Goal: Find contact information: Find contact information

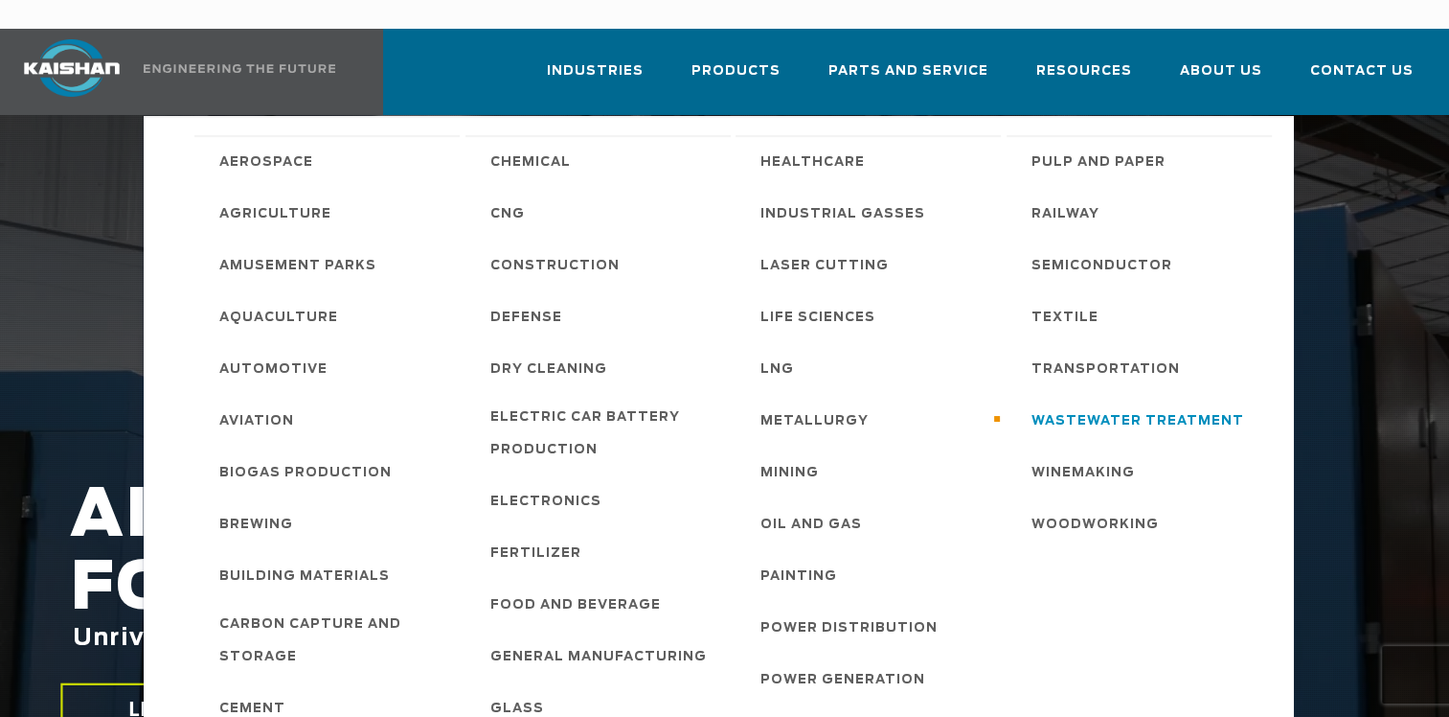
click at [1118, 405] on span "Wastewater Treatment" at bounding box center [1138, 421] width 213 height 33
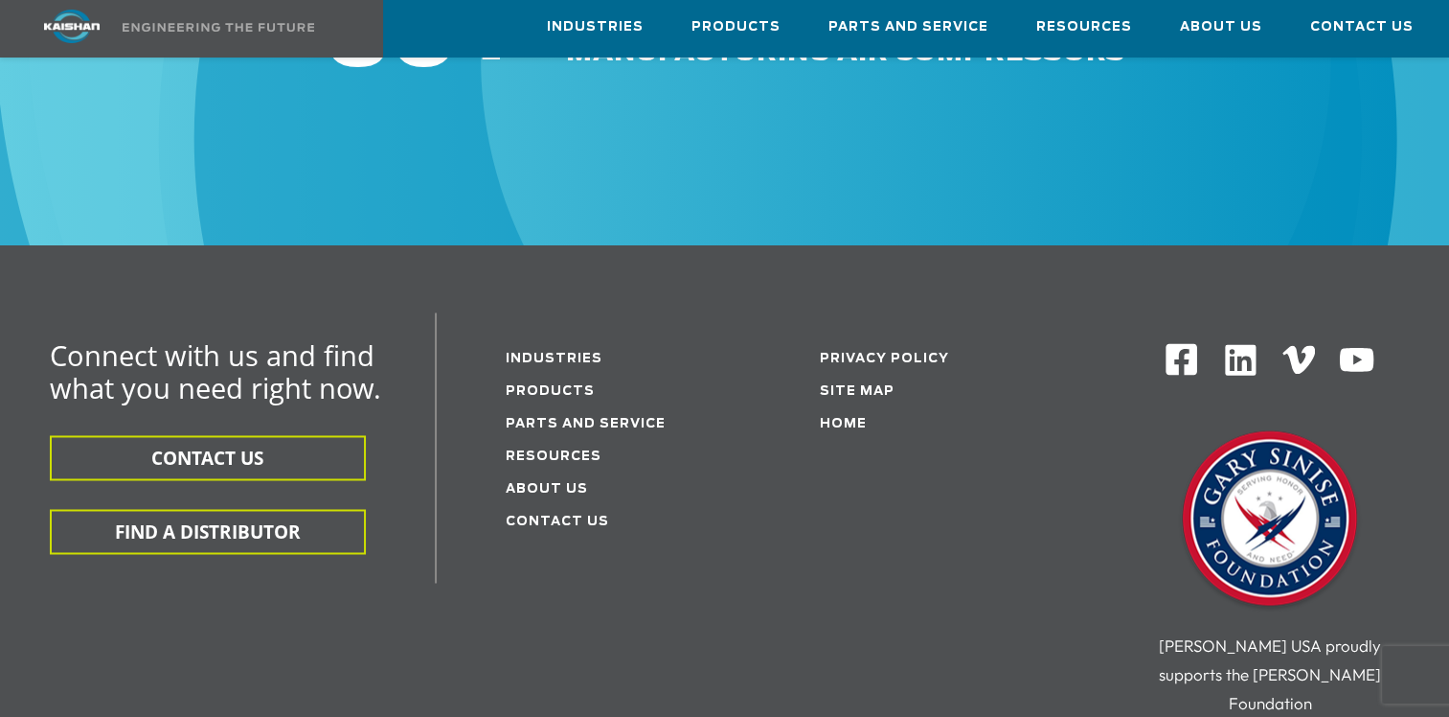
scroll to position [3065, 0]
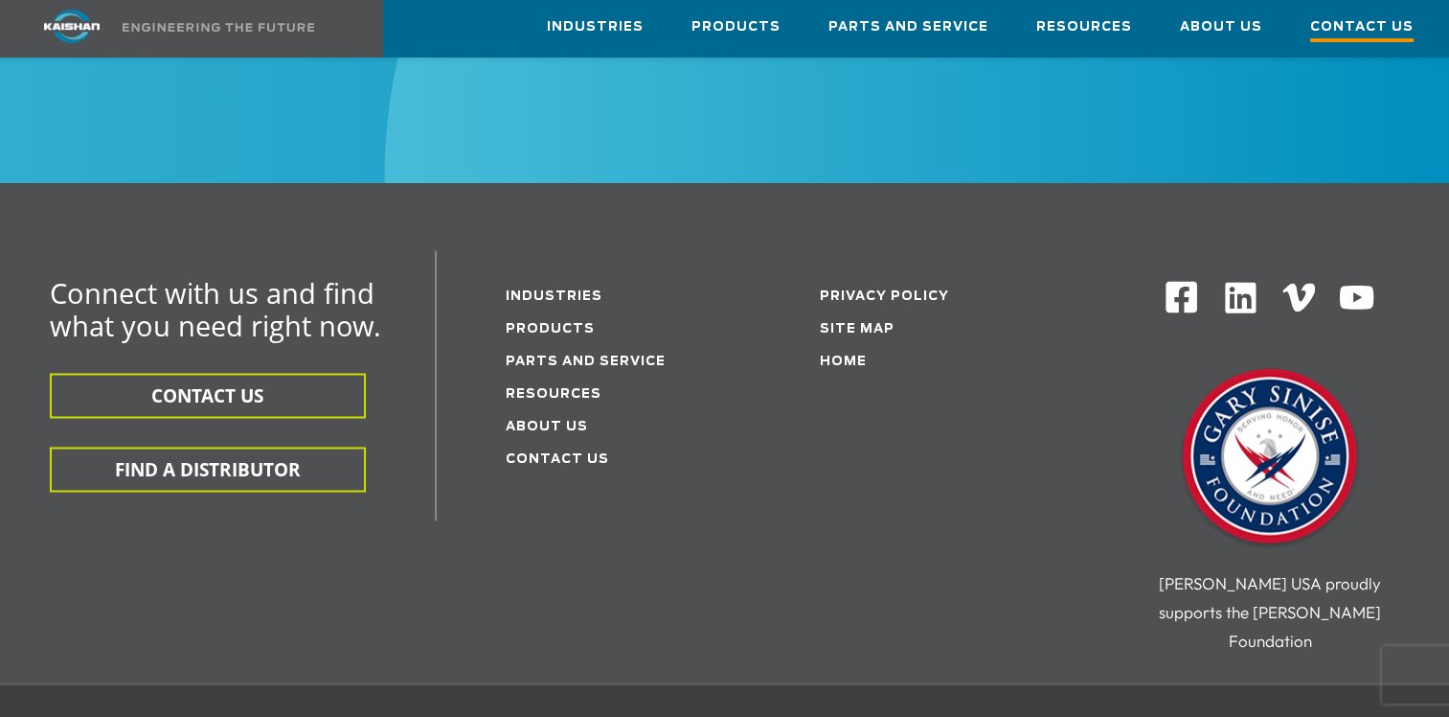
click at [1358, 27] on span "Contact Us" at bounding box center [1361, 29] width 103 height 26
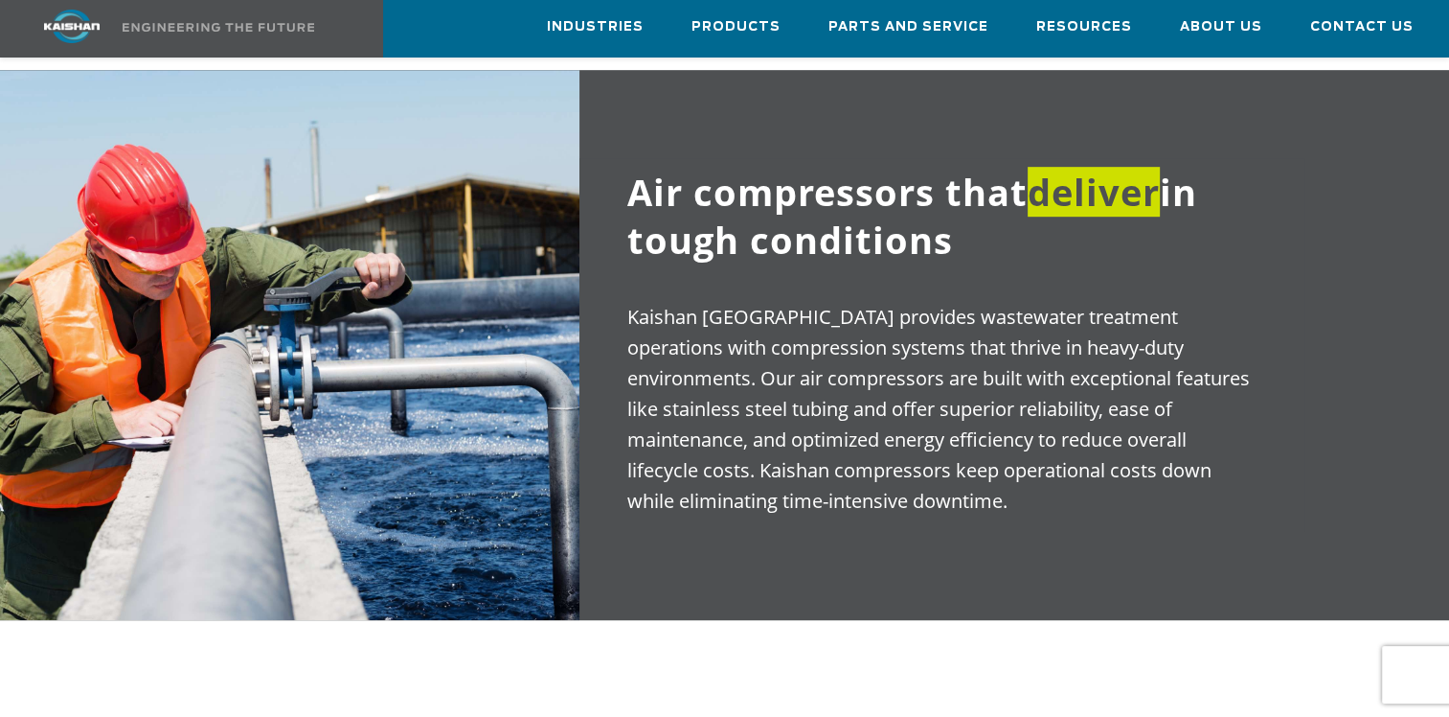
scroll to position [1082, 0]
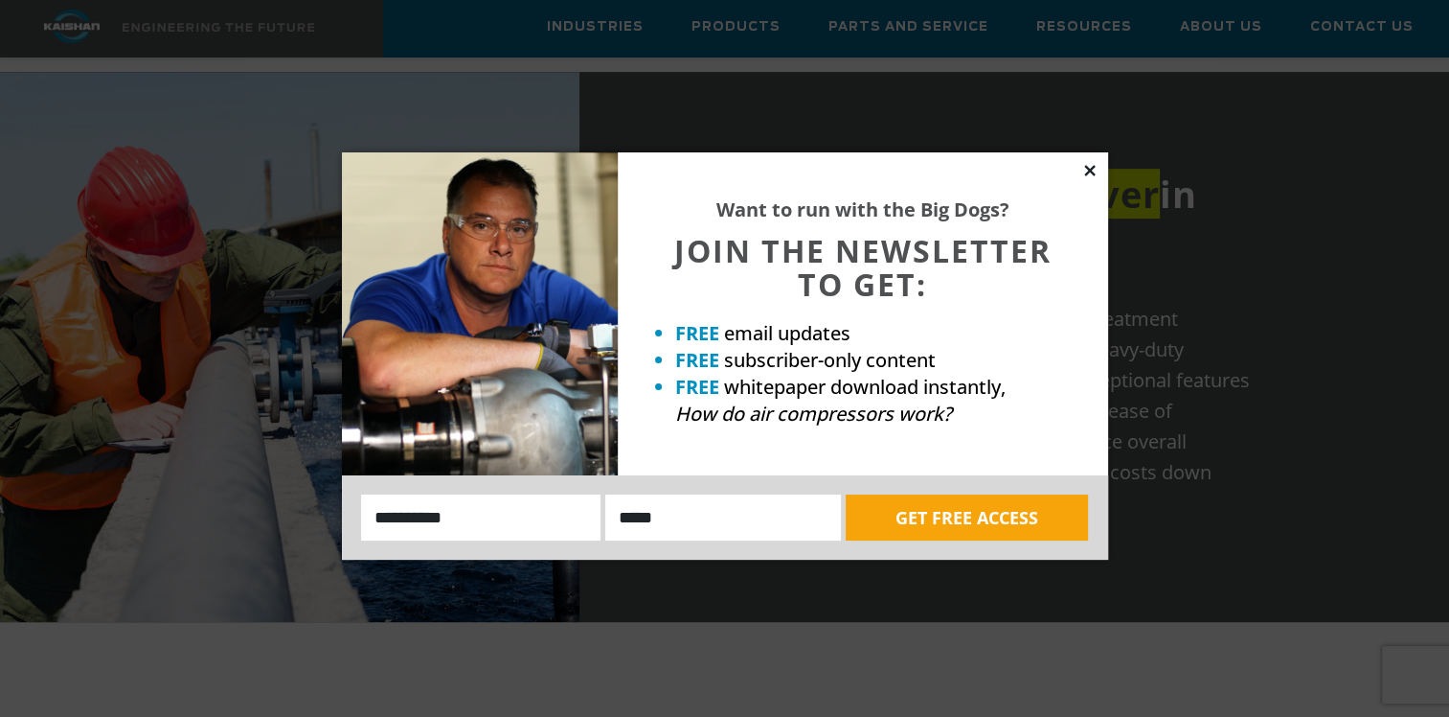
click at [1085, 162] on icon at bounding box center [1090, 170] width 17 height 17
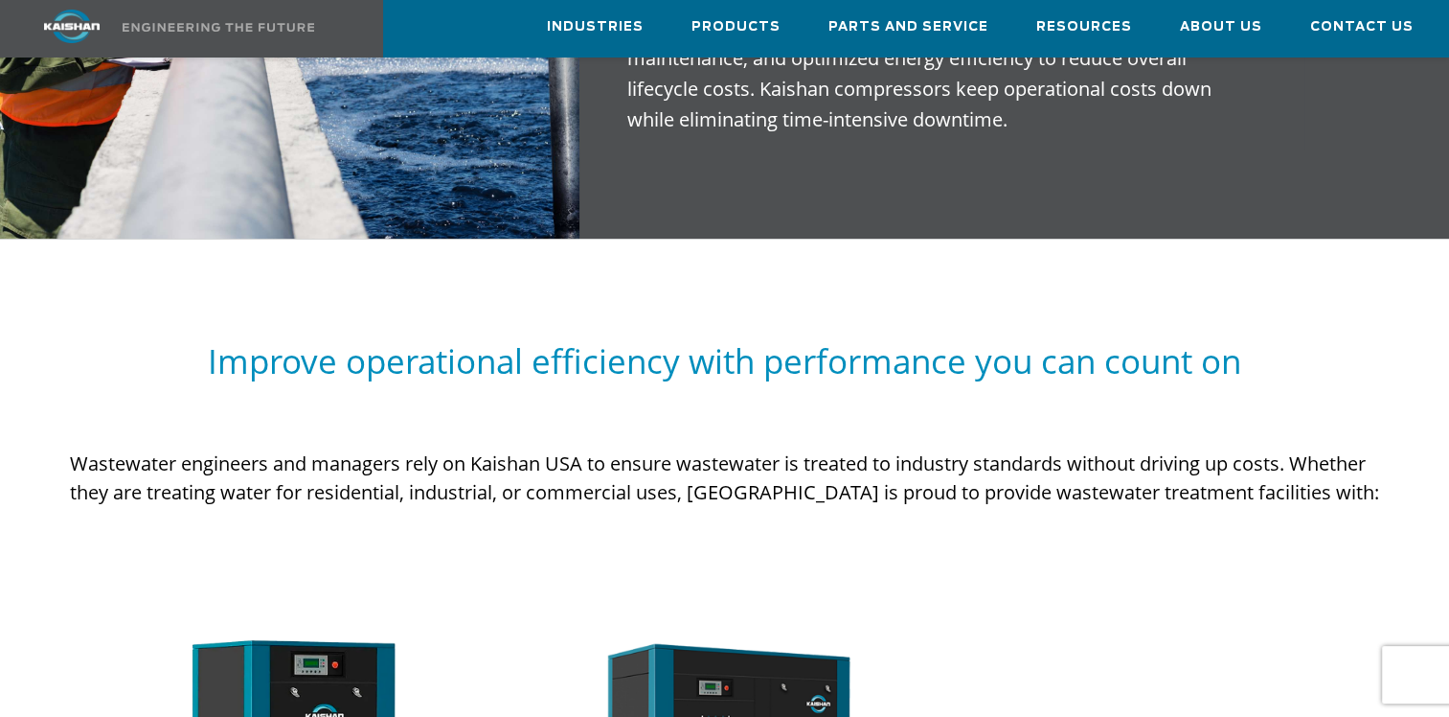
scroll to position [1945, 0]
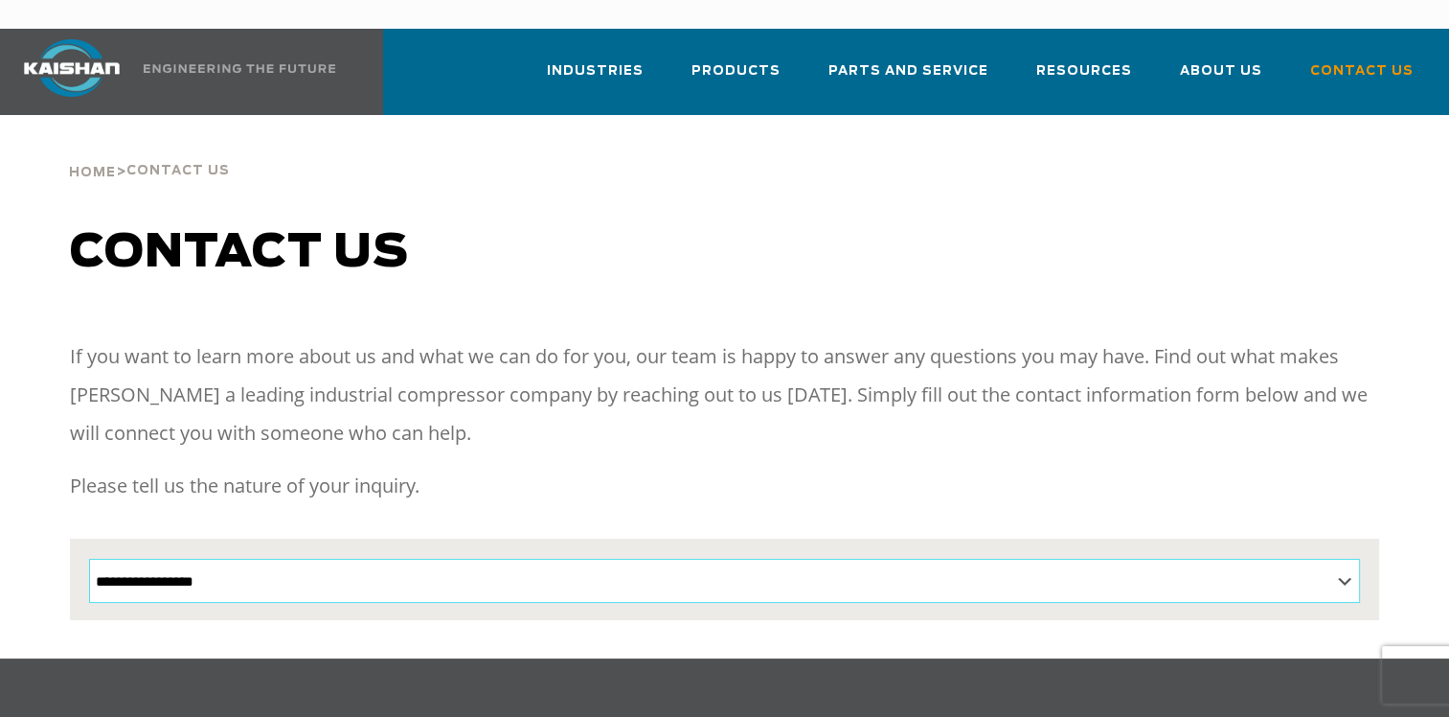
click at [1341, 558] on select "**********" at bounding box center [725, 580] width 1272 height 44
